Goal: Task Accomplishment & Management: Use online tool/utility

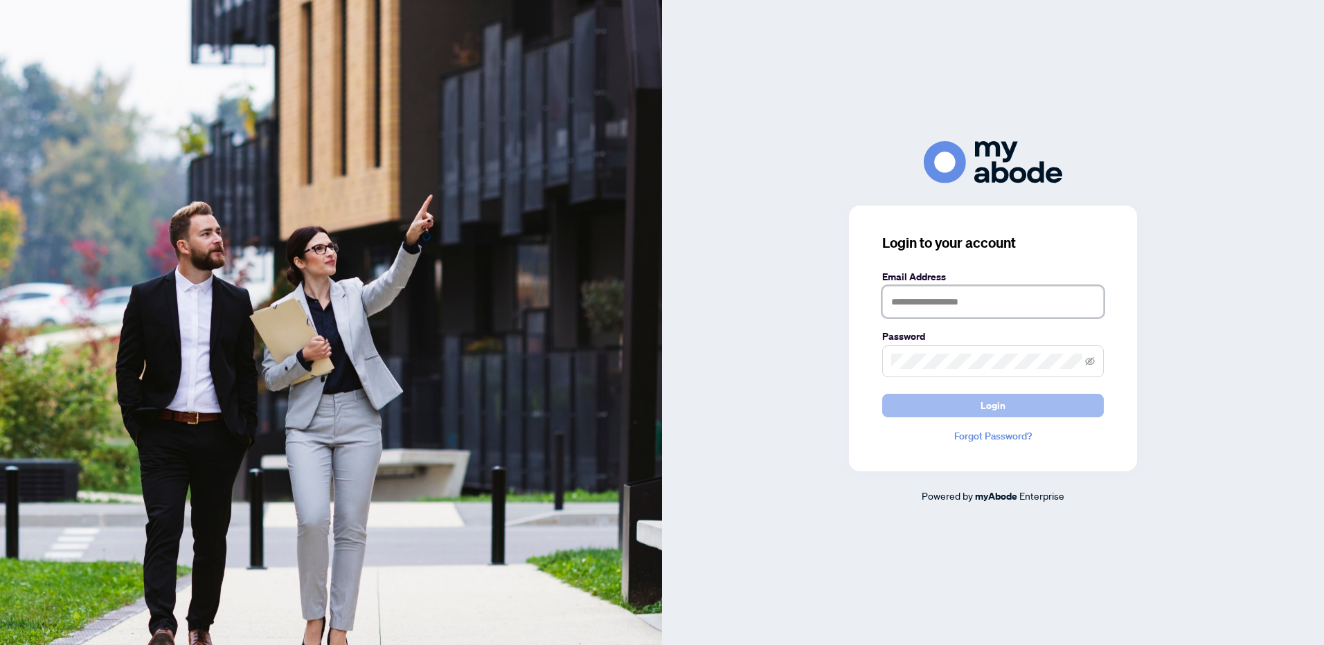
type input "**********"
click at [998, 413] on span "Login" at bounding box center [992, 406] width 25 height 22
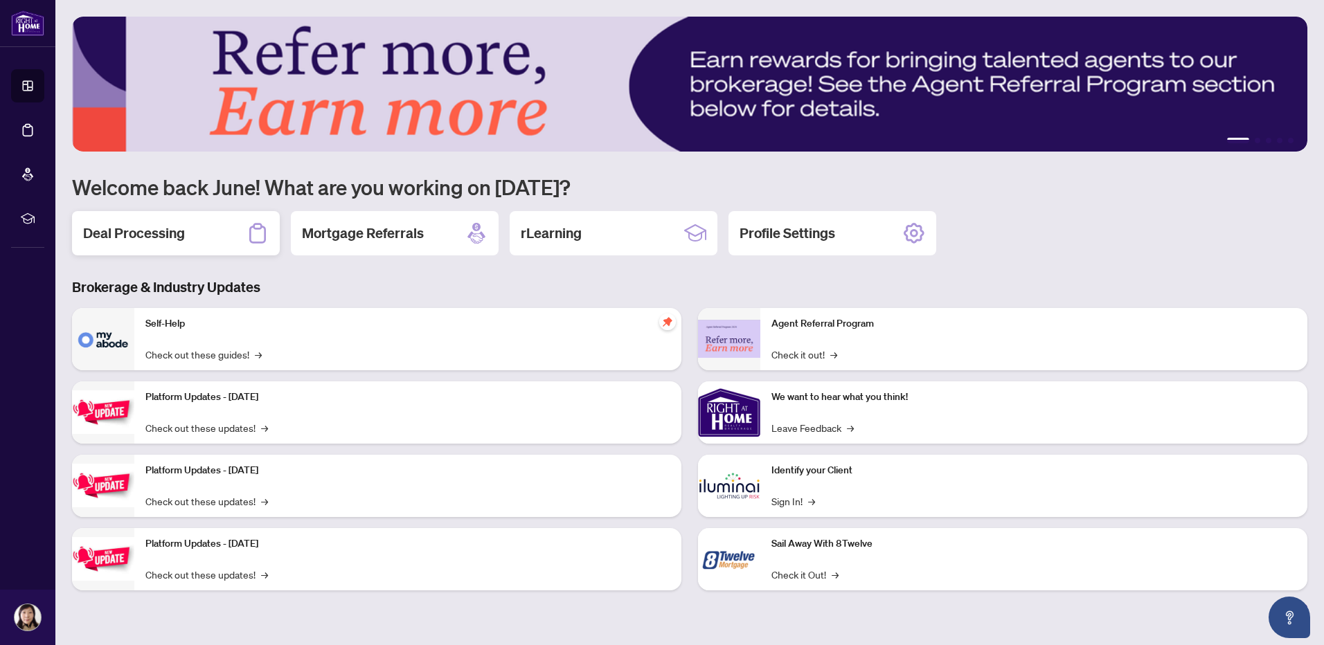
click at [127, 236] on h2 "Deal Processing" at bounding box center [134, 233] width 102 height 19
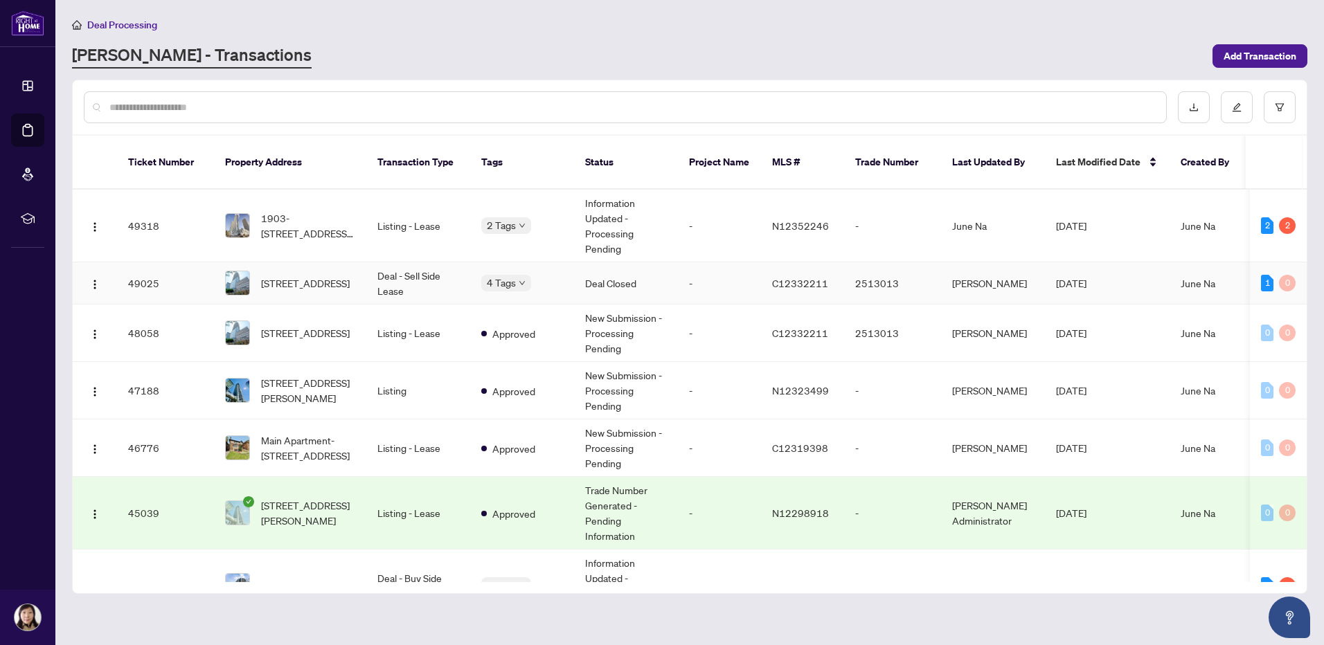
click at [417, 270] on td "Deal - Sell Side Lease" at bounding box center [418, 283] width 104 height 42
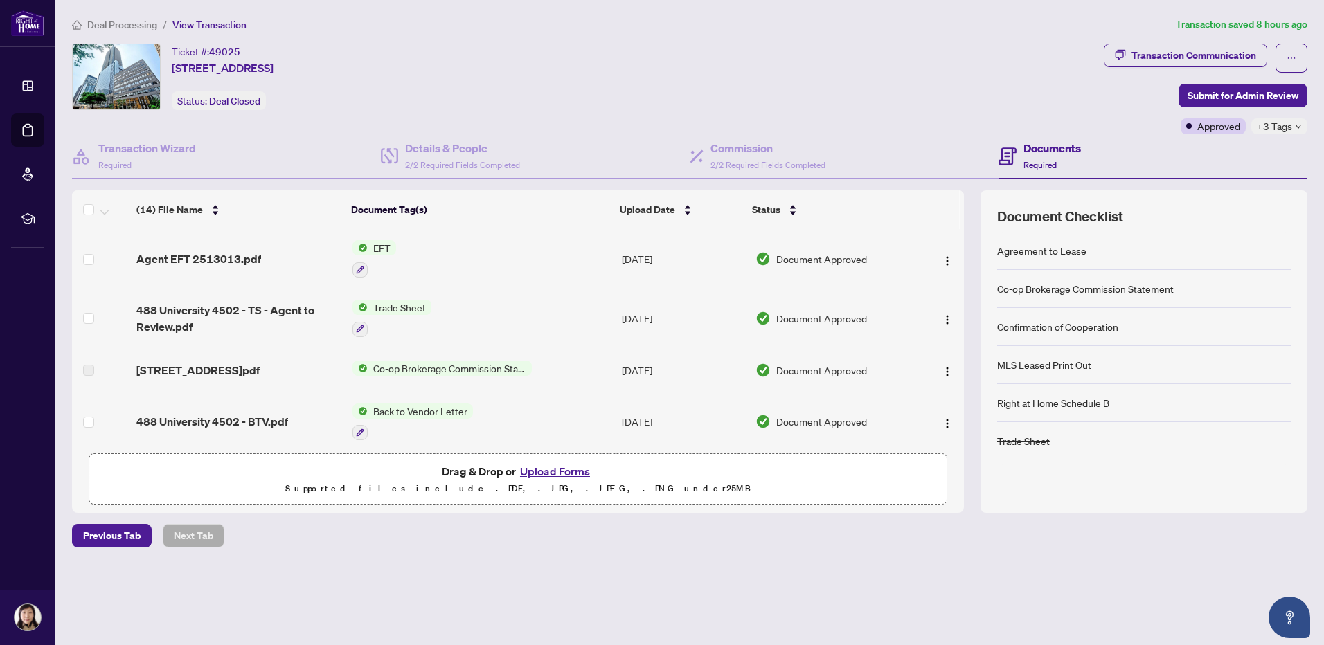
drag, startPoint x: 959, startPoint y: 244, endPoint x: 959, endPoint y: 232, distance: 12.5
click at [959, 232] on td at bounding box center [939, 259] width 47 height 60
click at [124, 26] on span "Deal Processing" at bounding box center [122, 25] width 70 height 12
